Goal: Task Accomplishment & Management: Manage account settings

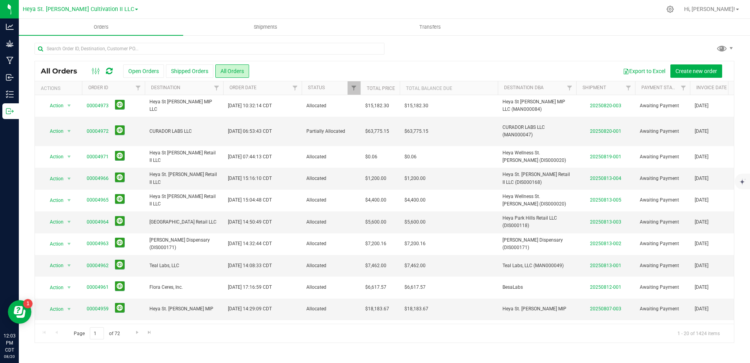
click at [489, 44] on div at bounding box center [385, 52] width 700 height 18
click at [88, 43] on input "text" at bounding box center [210, 49] width 350 height 12
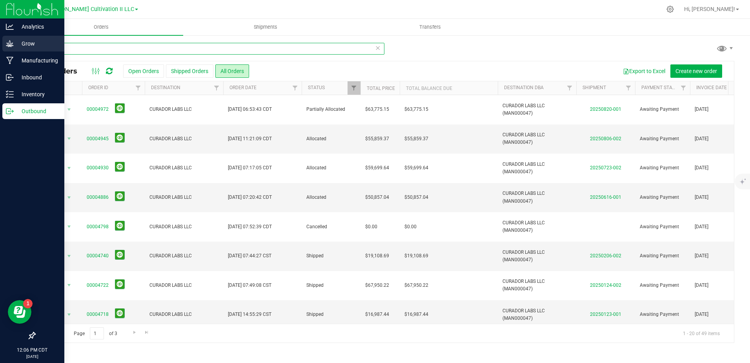
drag, startPoint x: 83, startPoint y: 47, endPoint x: 11, endPoint y: 44, distance: 71.9
click at [11, 44] on div "Analytics Grow Manufacturing Inbound Inventory Outbound 12:06 PM CDT [DATE] 08/…" at bounding box center [375, 181] width 750 height 363
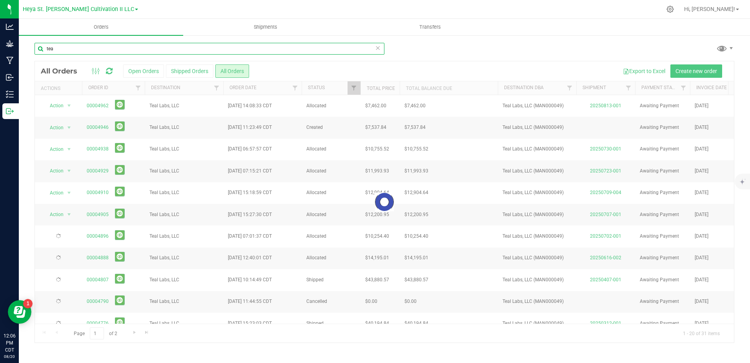
click at [82, 50] on input "tea" at bounding box center [210, 49] width 350 height 12
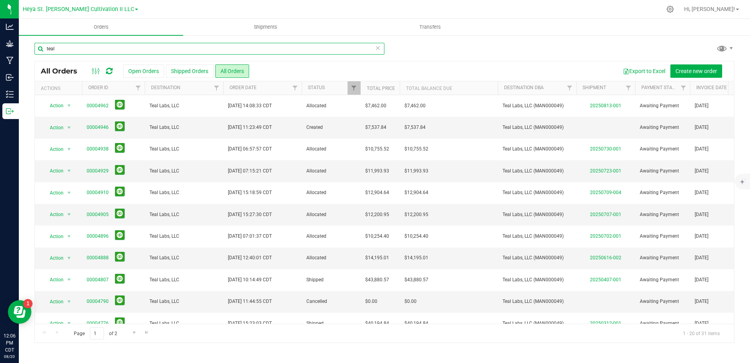
drag, startPoint x: 82, startPoint y: 50, endPoint x: 60, endPoint y: 48, distance: 22.1
click at [58, 48] on input "teal" at bounding box center [210, 49] width 350 height 12
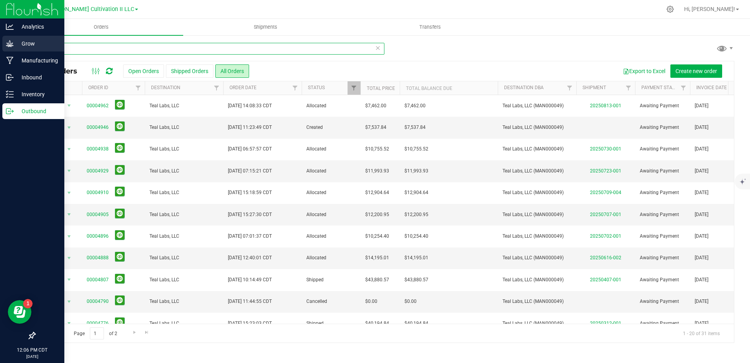
drag, startPoint x: 84, startPoint y: 49, endPoint x: 7, endPoint y: 52, distance: 77.8
click at [5, 53] on div "Analytics Grow Manufacturing Inbound Inventory Outbound 12:06 PM CDT [DATE] 08/…" at bounding box center [375, 181] width 750 height 363
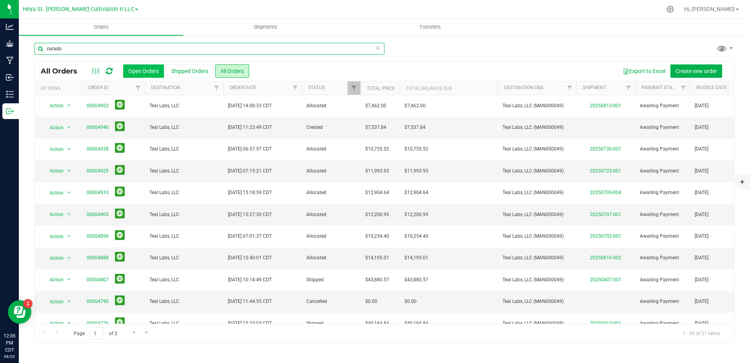
type input "curador"
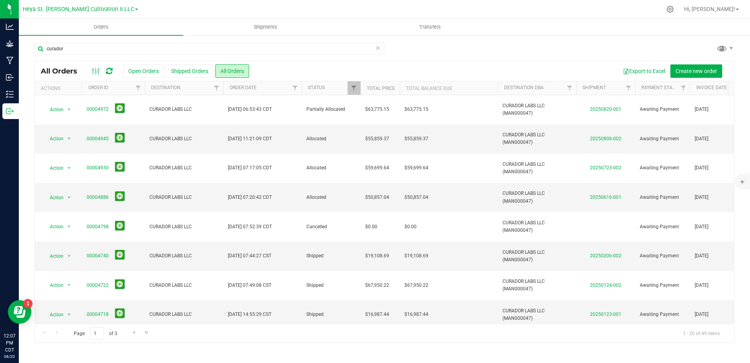
click at [117, 6] on link "Heya St. [PERSON_NAME] Cultivation II LLC" at bounding box center [80, 8] width 115 height 7
click at [94, 54] on link "Heya St. [PERSON_NAME] MIP LLC" at bounding box center [80, 59] width 115 height 11
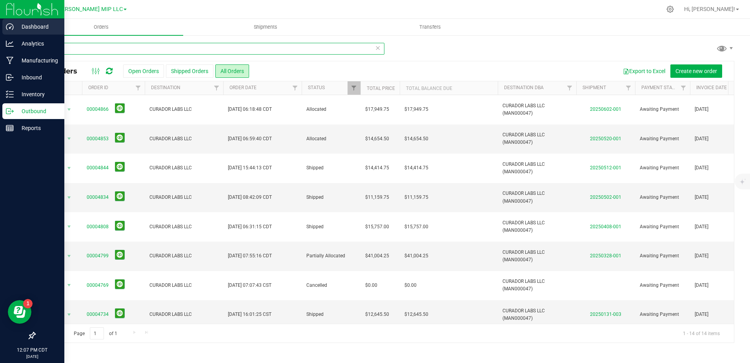
drag, startPoint x: 73, startPoint y: 49, endPoint x: 0, endPoint y: 33, distance: 75.3
click at [0, 39] on html "Dashboard Analytics Manufacturing Inbound Inventory Outbound Reports 12:07 PM C…" at bounding box center [375, 181] width 750 height 363
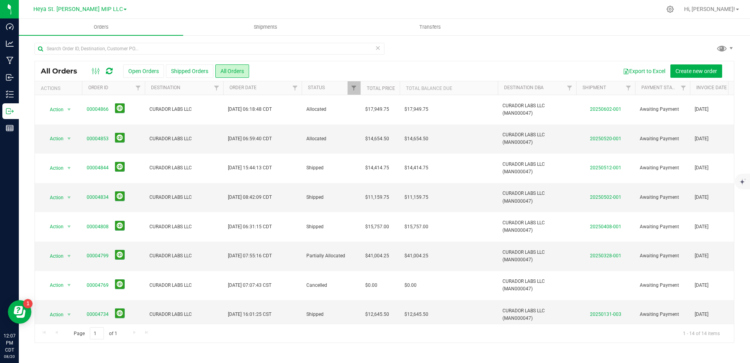
click at [502, 64] on div "Export to Excel Create new order" at bounding box center [488, 70] width 479 height 13
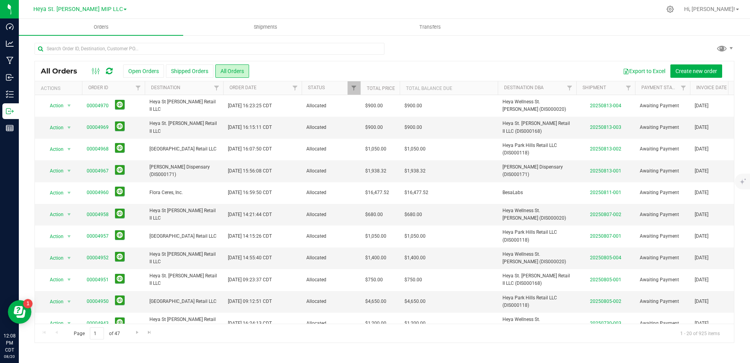
click at [110, 8] on div "Heya St. [PERSON_NAME] MIP LLC Heya Excello MIP LLC (MAN000014) - View Only Hey…" at bounding box center [79, 8] width 93 height 9
click at [106, 8] on link "Heya St. [PERSON_NAME] MIP LLC" at bounding box center [79, 8] width 93 height 7
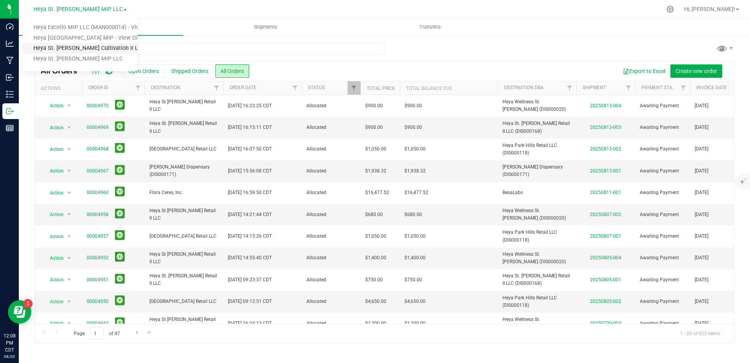
click at [88, 49] on link "Heya St. [PERSON_NAME] Cultivation II LLC" at bounding box center [80, 48] width 115 height 11
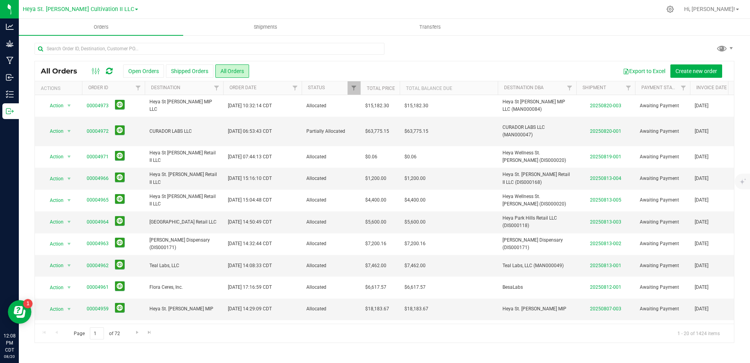
click at [117, 11] on link "Heya St. [PERSON_NAME] Cultivation II LLC" at bounding box center [80, 8] width 115 height 7
click at [95, 58] on link "Heya St. [PERSON_NAME] MIP LLC" at bounding box center [80, 59] width 115 height 11
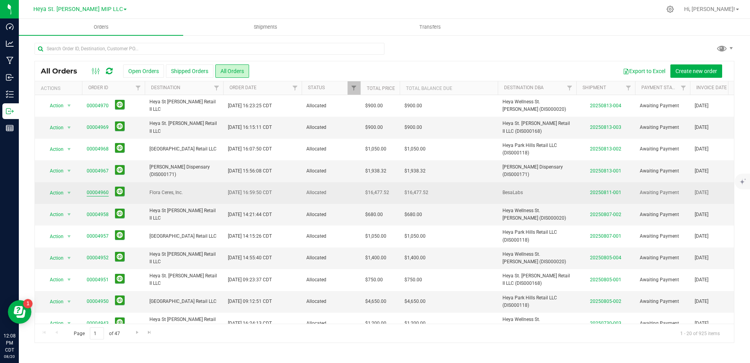
click at [88, 195] on link "00004960" at bounding box center [98, 192] width 22 height 7
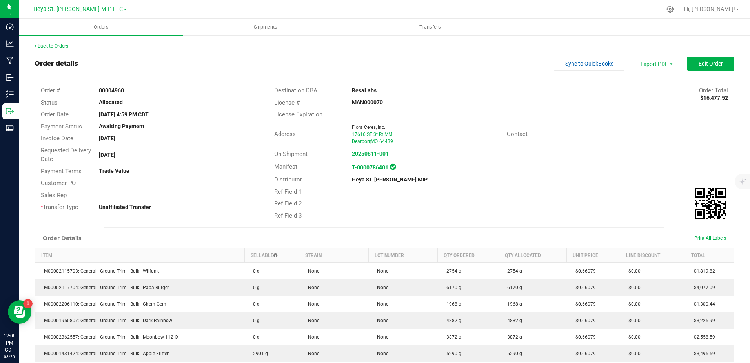
click at [37, 47] on link "Back to Orders" at bounding box center [52, 45] width 34 height 5
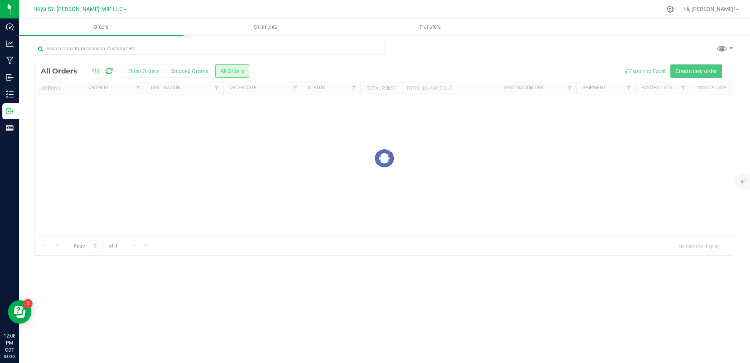
click at [109, 11] on link "Heya St. [PERSON_NAME] MIP LLC" at bounding box center [79, 8] width 93 height 7
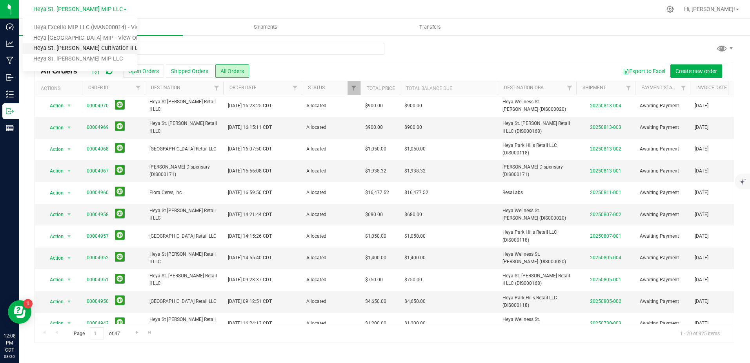
click at [108, 51] on link "Heya St. [PERSON_NAME] Cultivation II LLC" at bounding box center [80, 48] width 115 height 11
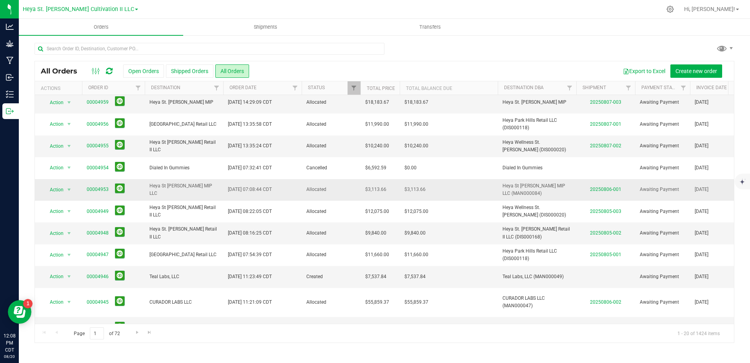
scroll to position [212, 0]
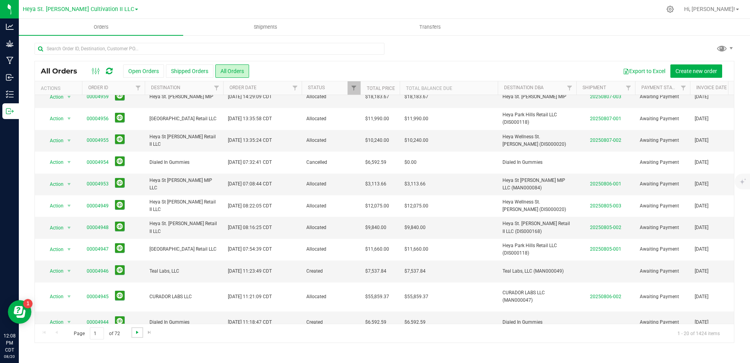
click at [137, 334] on span "Go to the next page" at bounding box center [137, 332] width 6 height 6
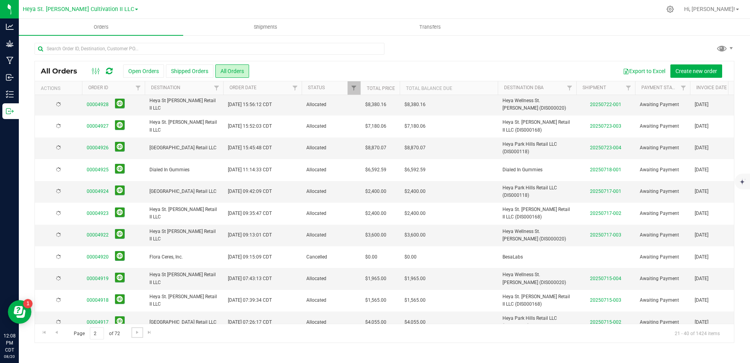
scroll to position [0, 0]
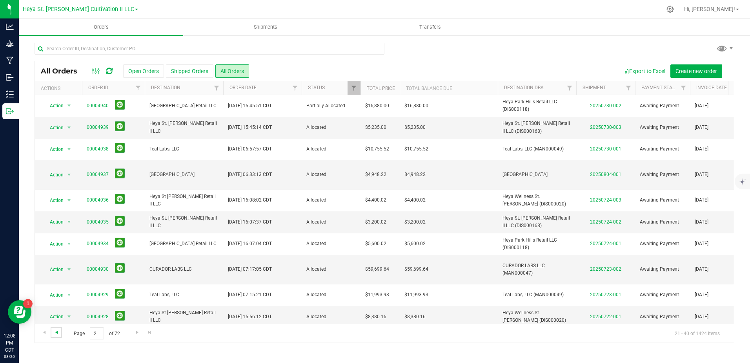
click at [58, 333] on span "Go to the previous page" at bounding box center [56, 332] width 6 height 6
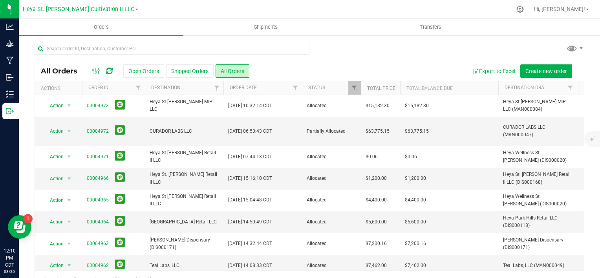
click at [118, 8] on link "Heya St. [PERSON_NAME] Cultivation II LLC" at bounding box center [80, 8] width 115 height 7
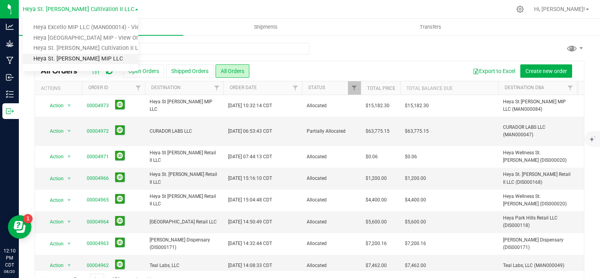
click at [65, 61] on link "Heya St. [PERSON_NAME] MIP LLC" at bounding box center [80, 59] width 115 height 11
